Goal: Transaction & Acquisition: Purchase product/service

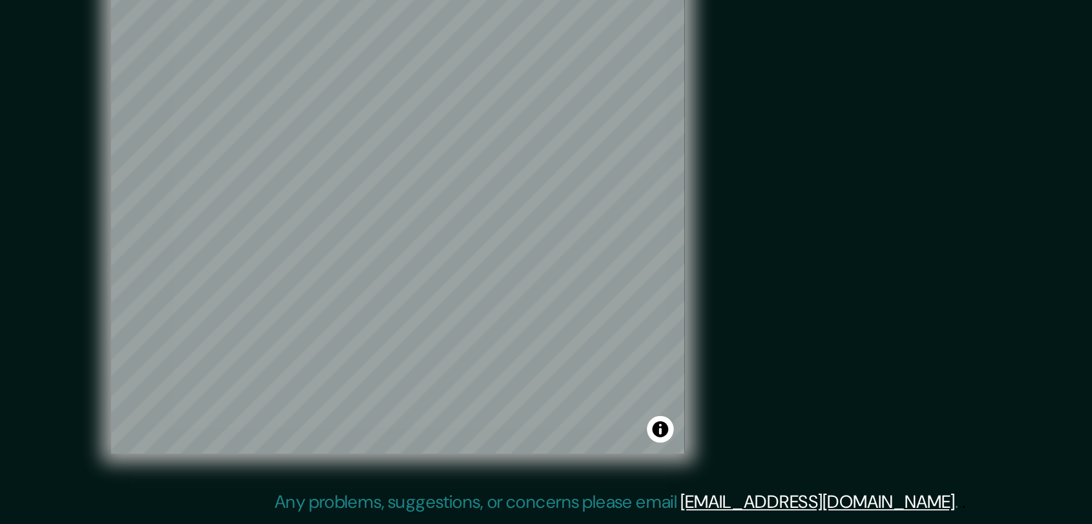
drag, startPoint x: 655, startPoint y: 391, endPoint x: 643, endPoint y: 420, distance: 31.6
click at [643, 420] on div "Mappin Location San José de Cúcuta, Norte de Santander, Colombia Pins Style Lay…" at bounding box center [546, 257] width 1092 height 534
click at [185, 401] on div "Mappin Location San José de Cúcuta, Norte de Santander, Colombia Pins Style Lay…" at bounding box center [546, 257] width 1092 height 534
click at [678, 262] on div "Mappin Location San José de Cúcuta, Norte de Santander, Colombia Pins Style Lay…" at bounding box center [546, 257] width 1092 height 534
click at [396, 245] on div at bounding box center [395, 245] width 10 height 10
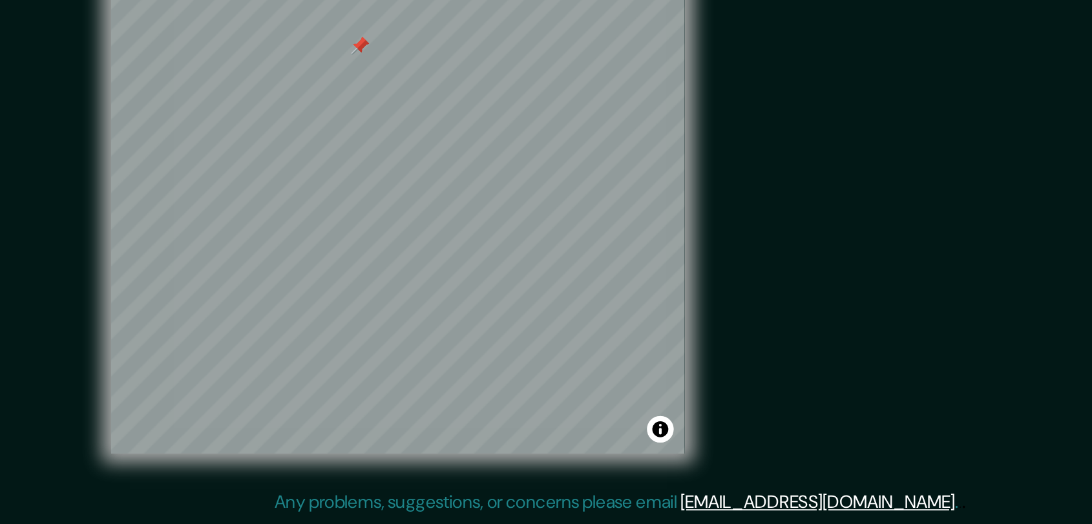
click at [396, 245] on div at bounding box center [395, 245] width 10 height 10
click at [394, 245] on div at bounding box center [395, 245] width 10 height 10
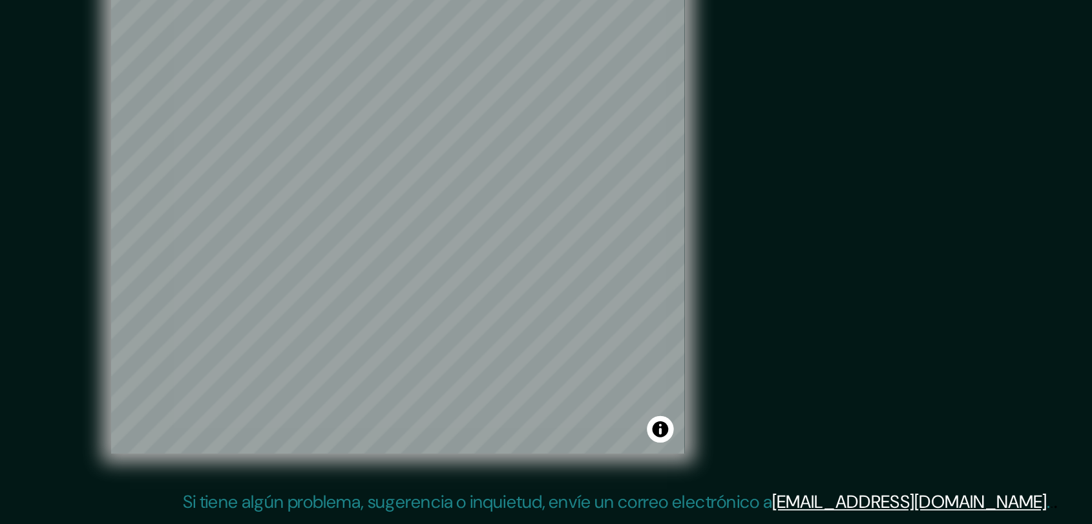
click at [765, 242] on div "Mappin Ubicación Patas Estilo Disposición Borde Elige un borde. Consejo : puede…" at bounding box center [546, 257] width 1092 height 534
click at [665, 342] on div "Mappin Ubicación Patas Estilo Disposición Borde Elige un borde. Consejo : puede…" at bounding box center [546, 257] width 1092 height 534
click at [618, 354] on div "Mappin Ubicación Patas Estilo Disposición Borde Elige un borde. Consejo : puede…" at bounding box center [546, 257] width 1092 height 534
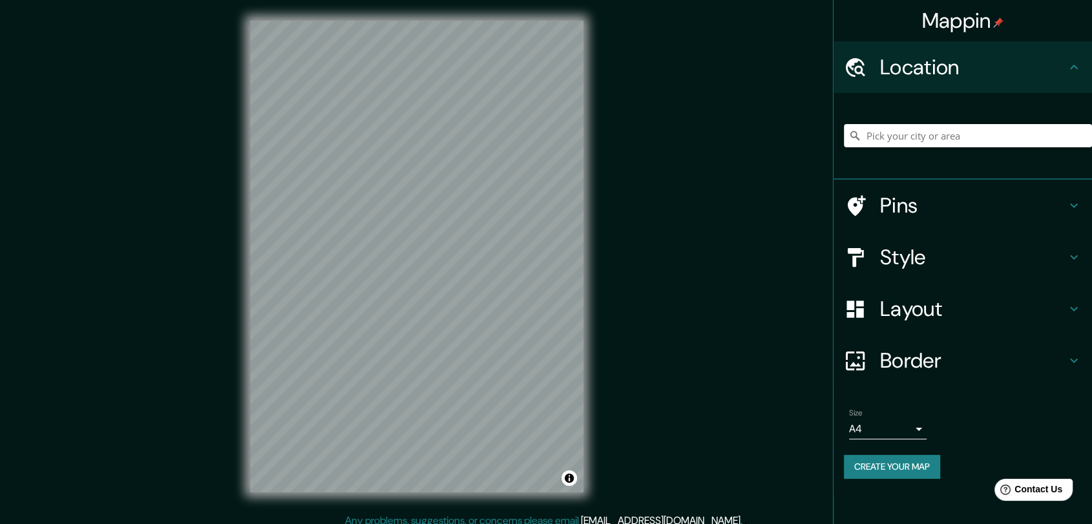
click at [904, 136] on input "Pick your city or area" at bounding box center [968, 135] width 248 height 23
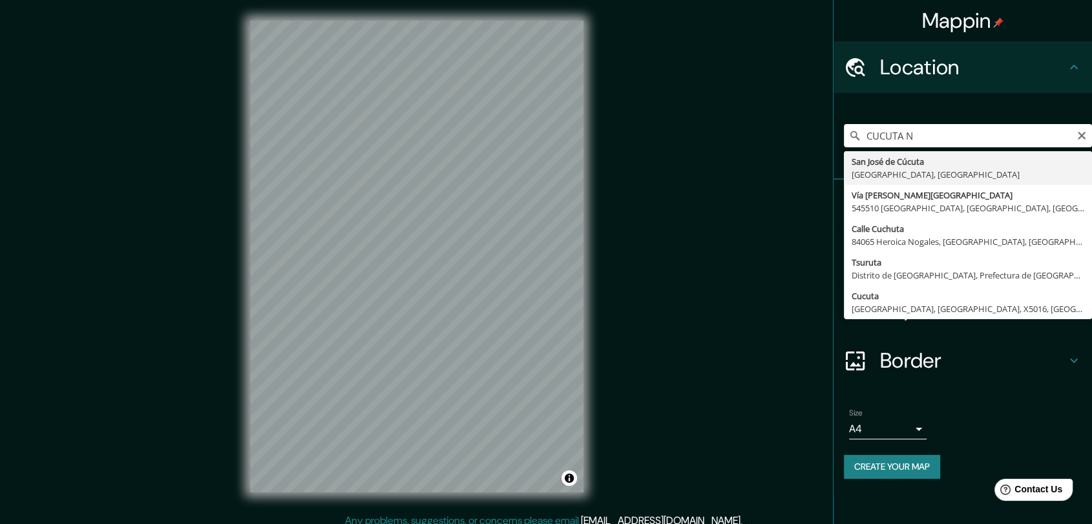
type input "San [PERSON_NAME], [GEOGRAPHIC_DATA], [GEOGRAPHIC_DATA]"
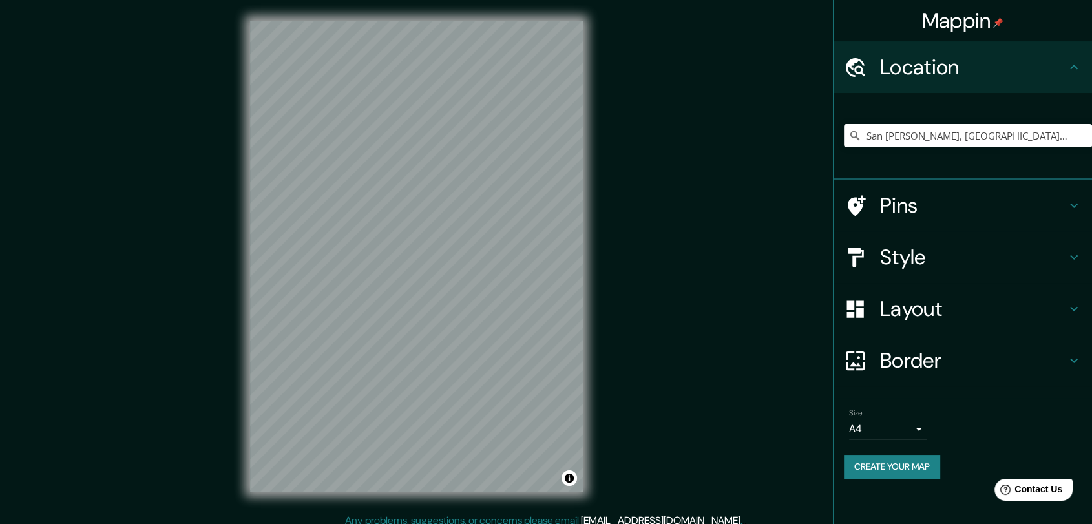
click at [148, 286] on div "Mappin Location [GEOGRAPHIC_DATA][PERSON_NAME], [GEOGRAPHIC_DATA], [GEOGRAPHIC_…" at bounding box center [546, 267] width 1092 height 534
click at [213, 170] on div "Mappin Location [GEOGRAPHIC_DATA][PERSON_NAME], [GEOGRAPHIC_DATA], [GEOGRAPHIC_…" at bounding box center [546, 267] width 1092 height 534
click at [419, 523] on html "Mappin Location [GEOGRAPHIC_DATA][PERSON_NAME], [GEOGRAPHIC_DATA], [GEOGRAPHIC_…" at bounding box center [546, 262] width 1092 height 524
click at [365, 0] on html "Mappin Location [GEOGRAPHIC_DATA][PERSON_NAME], [GEOGRAPHIC_DATA], [GEOGRAPHIC_…" at bounding box center [546, 262] width 1092 height 524
click at [346, 0] on html "Mappin Location [GEOGRAPHIC_DATA][PERSON_NAME], [GEOGRAPHIC_DATA], [GEOGRAPHIC_…" at bounding box center [546, 262] width 1092 height 524
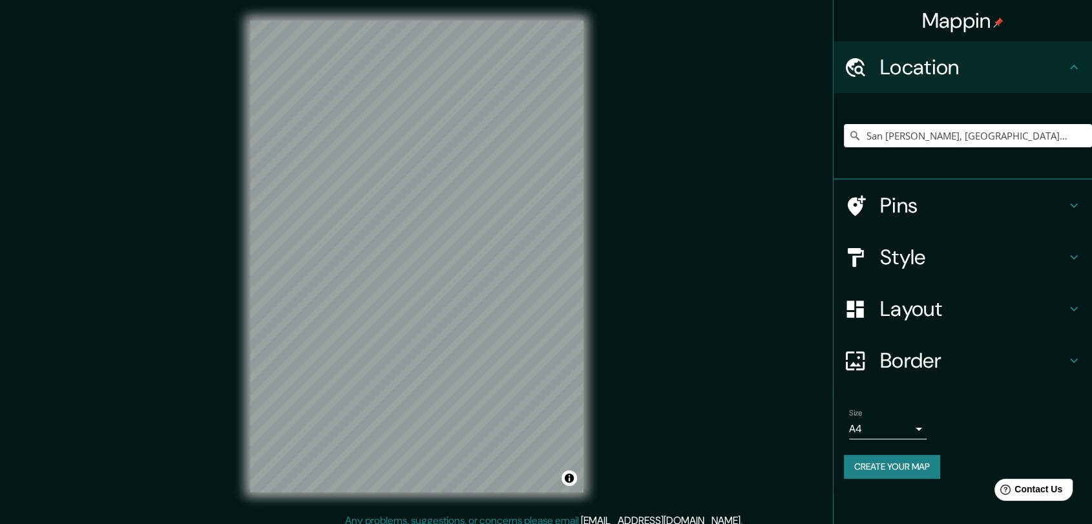
click at [472, 519] on div "Mappin Location [GEOGRAPHIC_DATA][PERSON_NAME], [GEOGRAPHIC_DATA], [GEOGRAPHIC_…" at bounding box center [546, 267] width 1092 height 534
click at [475, 523] on html "Mappin Location [GEOGRAPHIC_DATA][PERSON_NAME], [GEOGRAPHIC_DATA], [GEOGRAPHIC_…" at bounding box center [546, 262] width 1092 height 524
click at [396, 523] on html "Mappin Location [GEOGRAPHIC_DATA][PERSON_NAME], [GEOGRAPHIC_DATA], [GEOGRAPHIC_…" at bounding box center [546, 262] width 1092 height 524
click at [322, 0] on html "Mappin Location [GEOGRAPHIC_DATA][PERSON_NAME], [GEOGRAPHIC_DATA], [GEOGRAPHIC_…" at bounding box center [546, 262] width 1092 height 524
click at [300, 0] on html "Mappin Location [GEOGRAPHIC_DATA][PERSON_NAME], [GEOGRAPHIC_DATA], [GEOGRAPHIC_…" at bounding box center [546, 262] width 1092 height 524
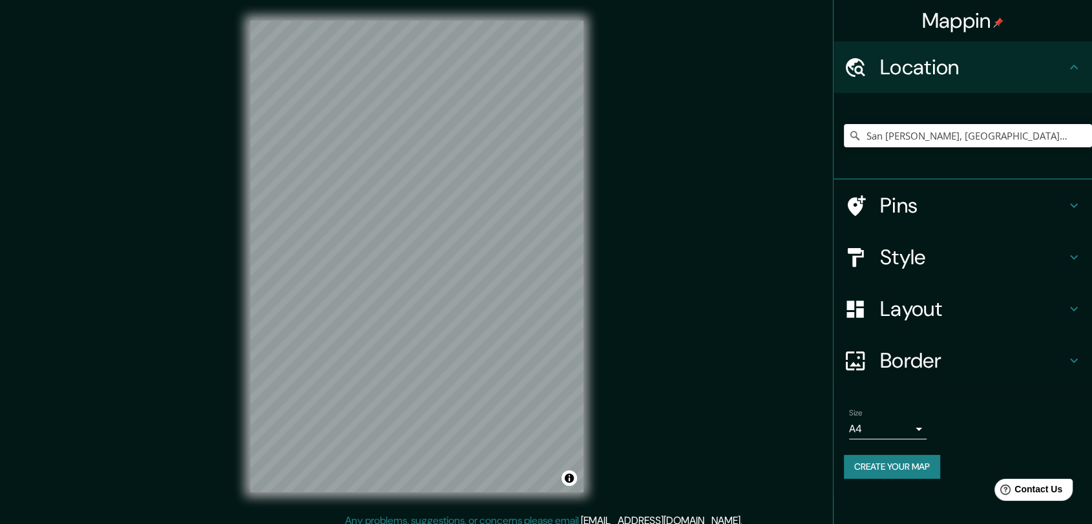
click at [369, 0] on html "Mappin Location [GEOGRAPHIC_DATA][PERSON_NAME], [GEOGRAPHIC_DATA], [GEOGRAPHIC_…" at bounding box center [546, 262] width 1092 height 524
click at [408, 0] on html "Mappin Location [GEOGRAPHIC_DATA][PERSON_NAME], [GEOGRAPHIC_DATA], [GEOGRAPHIC_…" at bounding box center [546, 262] width 1092 height 524
click at [344, 21] on div at bounding box center [416, 21] width 333 height 0
click at [388, 252] on div at bounding box center [387, 249] width 10 height 10
click at [430, 4] on div "© Mapbox © OpenStreetMap Improve this map" at bounding box center [416, 256] width 375 height 513
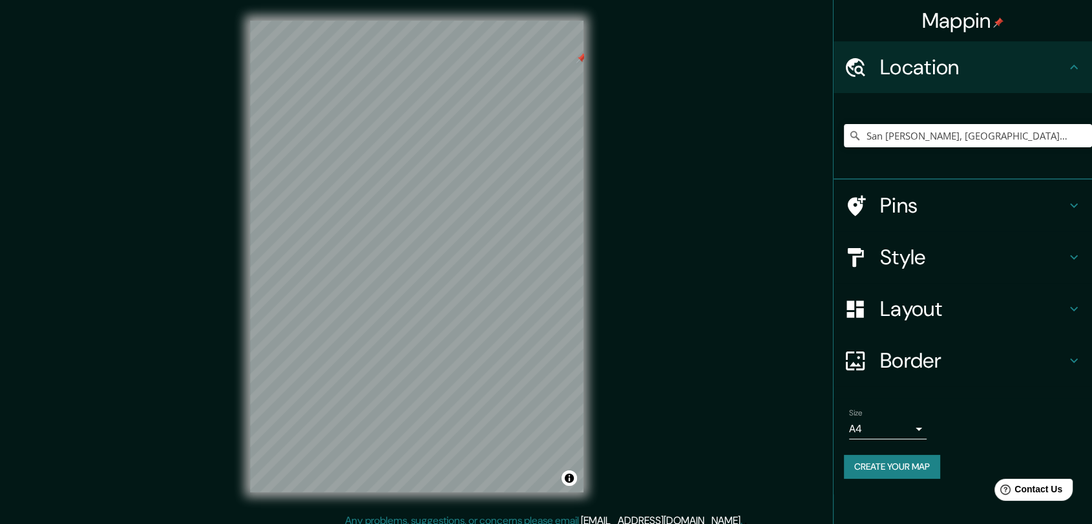
click at [483, 0] on html "Mappin Location [GEOGRAPHIC_DATA][PERSON_NAME], [GEOGRAPHIC_DATA], [GEOGRAPHIC_…" at bounding box center [546, 262] width 1092 height 524
click at [436, 523] on html "Mappin Location [GEOGRAPHIC_DATA][PERSON_NAME], [GEOGRAPHIC_DATA], [GEOGRAPHIC_…" at bounding box center [546, 262] width 1092 height 524
click at [507, 444] on div "Mappin Location [GEOGRAPHIC_DATA][PERSON_NAME], [GEOGRAPHIC_DATA], [GEOGRAPHIC_…" at bounding box center [546, 267] width 1092 height 534
drag, startPoint x: 569, startPoint y: 514, endPoint x: 362, endPoint y: 182, distance: 391.0
click at [362, 21] on div at bounding box center [416, 21] width 333 height 0
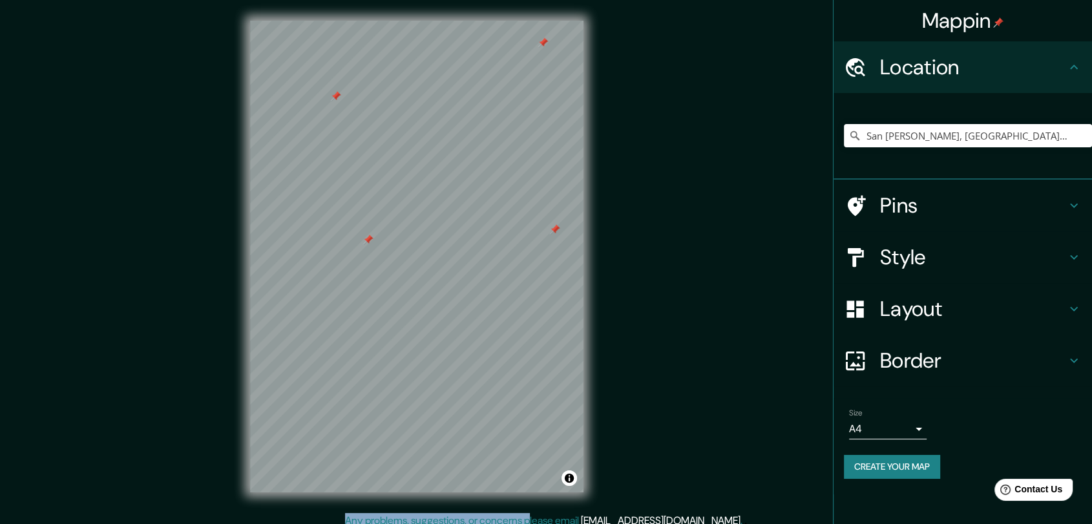
click at [460, 503] on div "© Mapbox © OpenStreetMap Improve this map" at bounding box center [416, 256] width 375 height 513
click at [348, 21] on div at bounding box center [416, 21] width 333 height 0
click at [504, 523] on html "Mappin Location [GEOGRAPHIC_DATA][PERSON_NAME], [GEOGRAPHIC_DATA], [GEOGRAPHIC_…" at bounding box center [546, 262] width 1092 height 524
click at [353, 0] on html "Mappin Location [GEOGRAPHIC_DATA][PERSON_NAME], [GEOGRAPHIC_DATA], [GEOGRAPHIC_…" at bounding box center [546, 262] width 1092 height 524
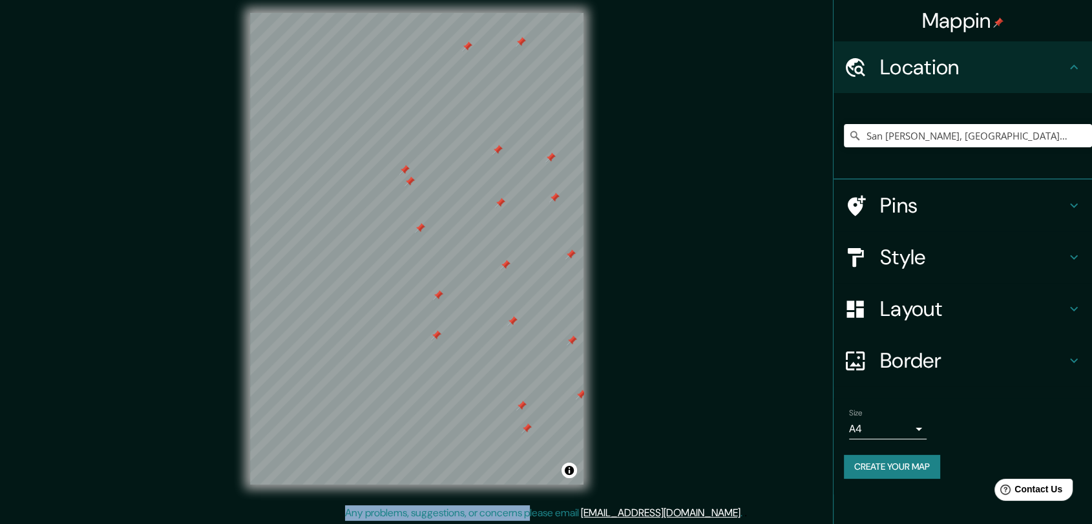
scroll to position [10, 0]
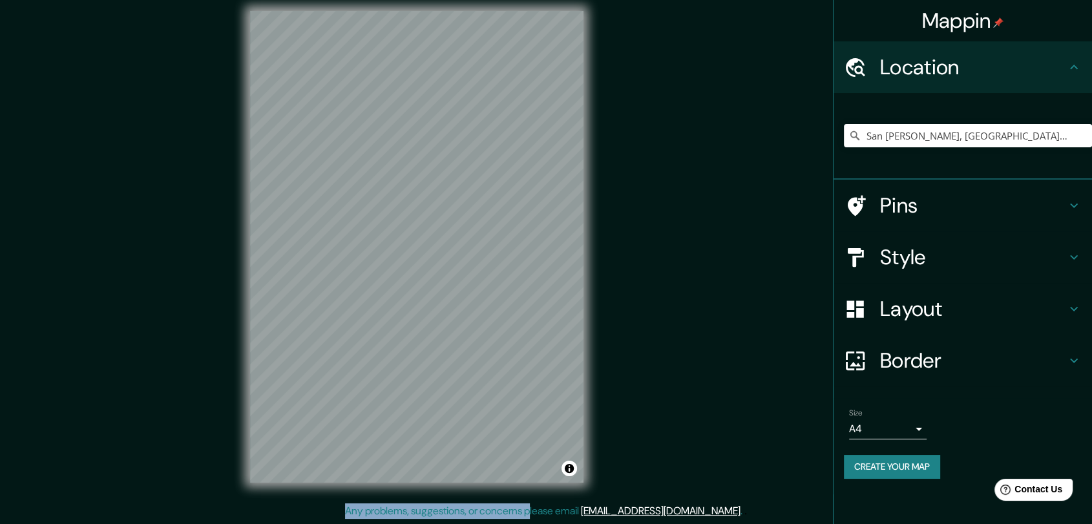
drag, startPoint x: 636, startPoint y: 469, endPoint x: 481, endPoint y: -38, distance: 530.3
click at [481, 0] on html "Mappin Location [GEOGRAPHIC_DATA][PERSON_NAME], [GEOGRAPHIC_DATA], [GEOGRAPHIC_…" at bounding box center [546, 252] width 1092 height 524
click at [412, 11] on div at bounding box center [416, 11] width 333 height 0
click at [317, 0] on html "Mappin Location [GEOGRAPHIC_DATA][PERSON_NAME], [GEOGRAPHIC_DATA], [GEOGRAPHIC_…" at bounding box center [546, 252] width 1092 height 524
click at [381, 0] on html "Mappin Location [GEOGRAPHIC_DATA][PERSON_NAME], [GEOGRAPHIC_DATA], [GEOGRAPHIC_…" at bounding box center [546, 252] width 1092 height 524
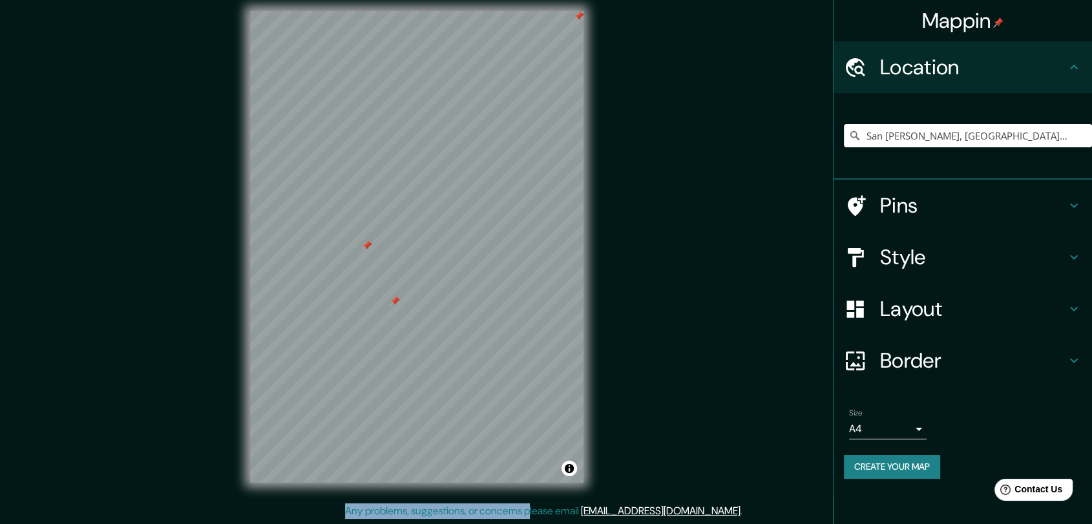
click at [470, 490] on div "© Mapbox © OpenStreetMap Improve this map" at bounding box center [416, 246] width 375 height 513
click at [454, 496] on div "© Mapbox © OpenStreetMap Improve this map" at bounding box center [416, 246] width 375 height 513
click at [499, 11] on div at bounding box center [416, 11] width 333 height 0
click at [235, 514] on html "Mappin Location [GEOGRAPHIC_DATA][PERSON_NAME], [GEOGRAPHIC_DATA], [GEOGRAPHIC_…" at bounding box center [546, 252] width 1092 height 524
click at [343, 11] on div at bounding box center [416, 11] width 333 height 0
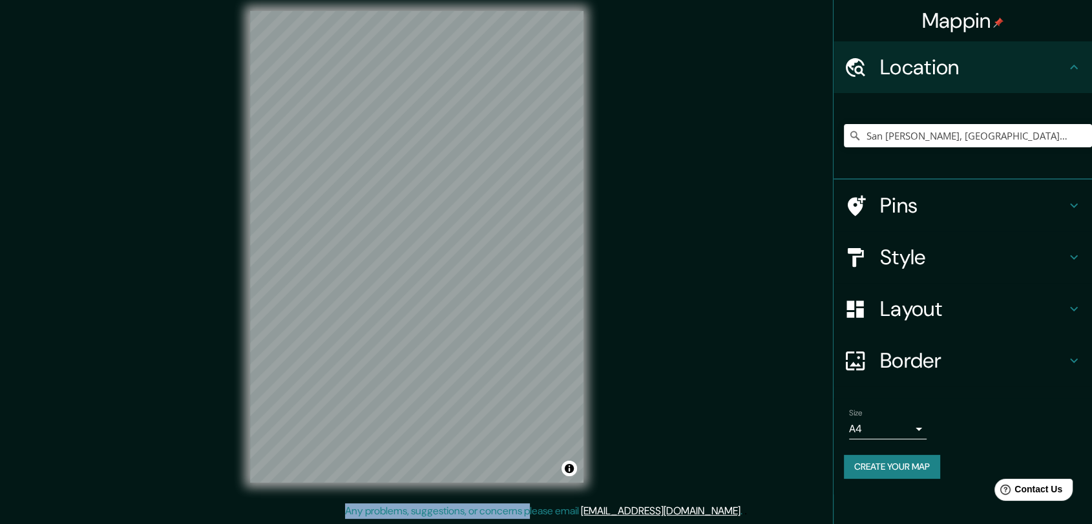
click at [417, 0] on html "Mappin Location [GEOGRAPHIC_DATA][PERSON_NAME], [GEOGRAPHIC_DATA], [GEOGRAPHIC_…" at bounding box center [546, 252] width 1092 height 524
click at [346, 0] on html "Mappin Location [GEOGRAPHIC_DATA][PERSON_NAME], [GEOGRAPHIC_DATA], [GEOGRAPHIC_…" at bounding box center [546, 252] width 1092 height 524
click at [362, 11] on div at bounding box center [416, 11] width 333 height 0
click at [443, 0] on html "Mappin Location [GEOGRAPHIC_DATA][PERSON_NAME], [GEOGRAPHIC_DATA], [GEOGRAPHIC_…" at bounding box center [546, 252] width 1092 height 524
drag, startPoint x: 340, startPoint y: 488, endPoint x: 447, endPoint y: 530, distance: 115.4
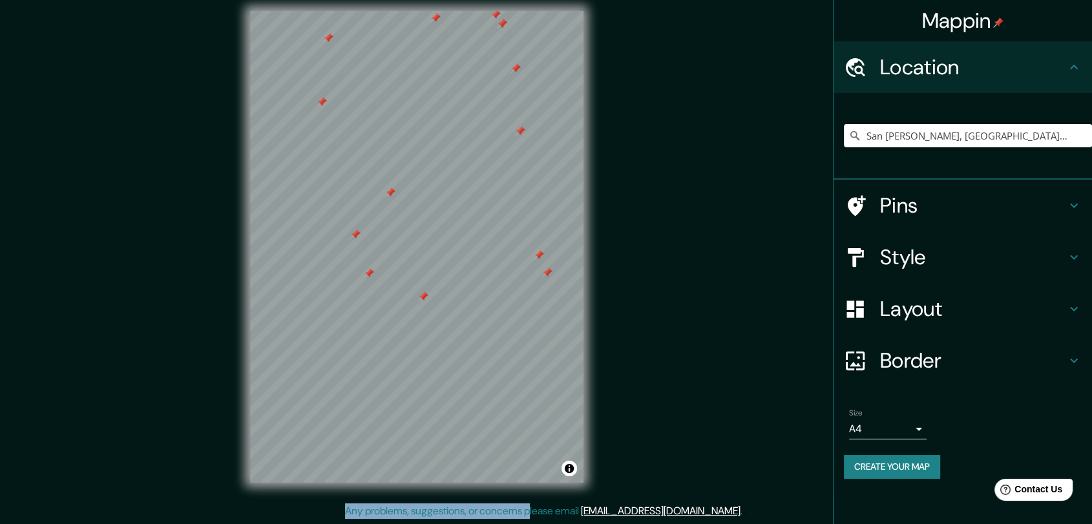
click at [447, 514] on html "Mappin Location [GEOGRAPHIC_DATA][PERSON_NAME], [GEOGRAPHIC_DATA], [GEOGRAPHIC_…" at bounding box center [546, 252] width 1092 height 524
click at [631, 505] on div "Mappin Location [GEOGRAPHIC_DATA][PERSON_NAME], [GEOGRAPHIC_DATA], [GEOGRAPHIC_…" at bounding box center [546, 257] width 1092 height 534
click at [341, 494] on div "© Mapbox © OpenStreetMap Improve this map" at bounding box center [416, 246] width 375 height 513
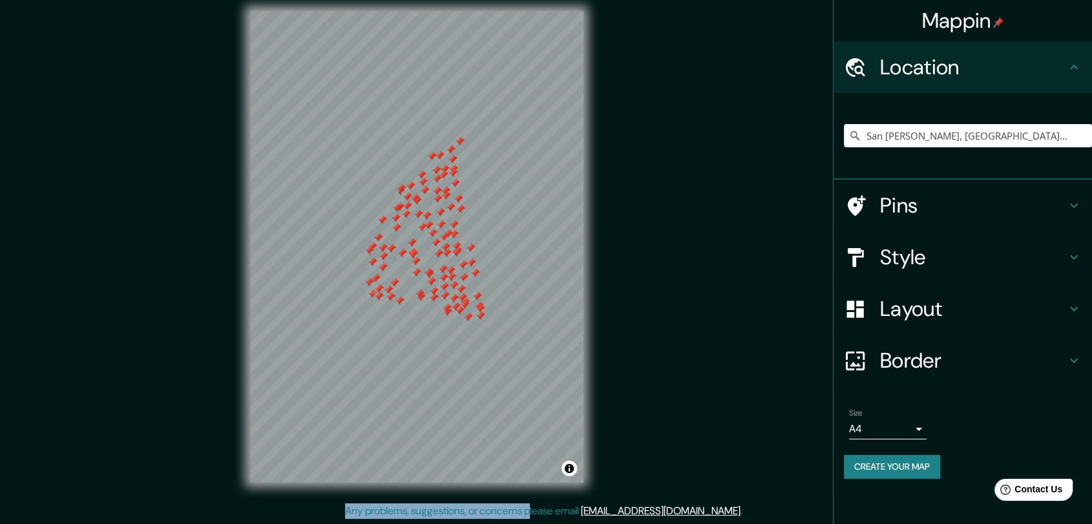
drag, startPoint x: 413, startPoint y: 284, endPoint x: 379, endPoint y: 236, distance: 58.3
click at [379, 236] on div at bounding box center [378, 238] width 10 height 10
